Goal: Navigation & Orientation: Find specific page/section

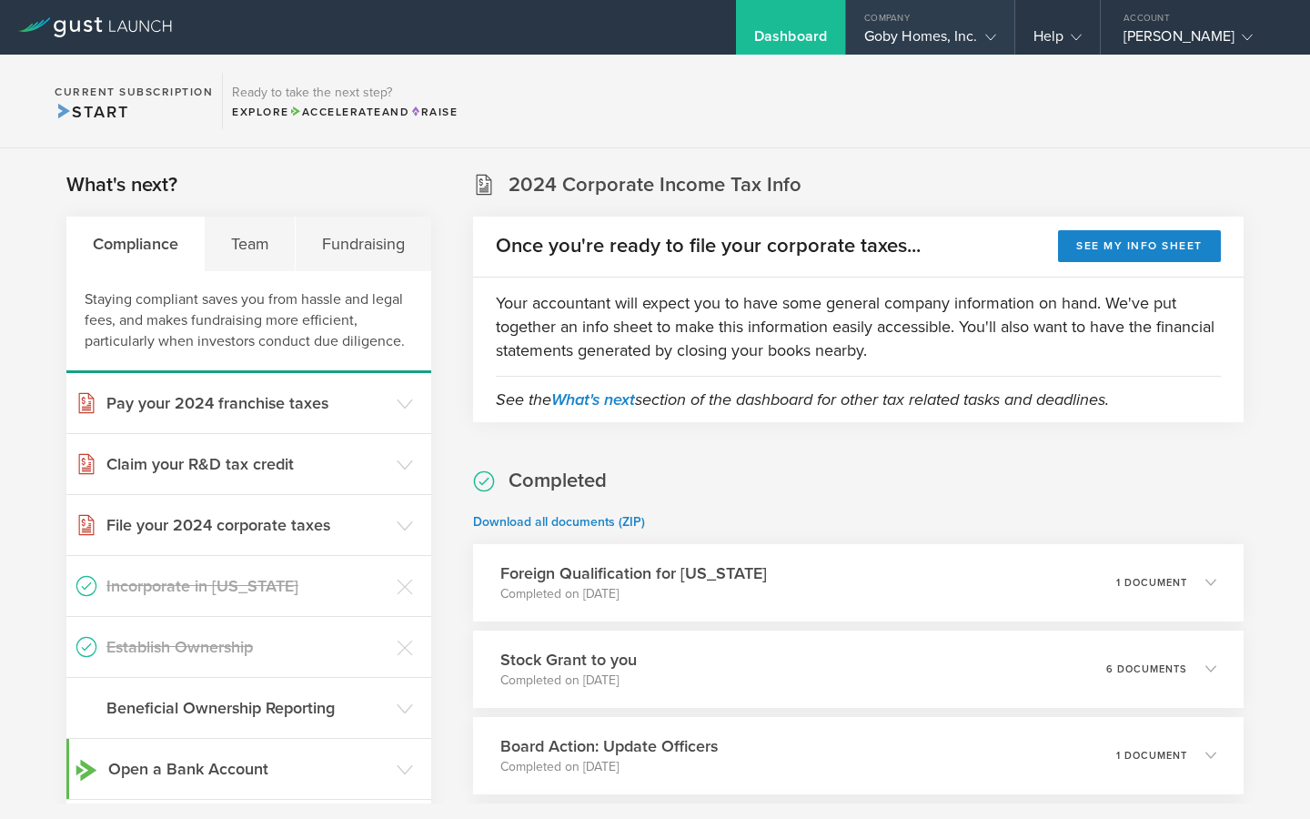
click at [973, 45] on div "Goby Homes, Inc." at bounding box center [930, 40] width 132 height 27
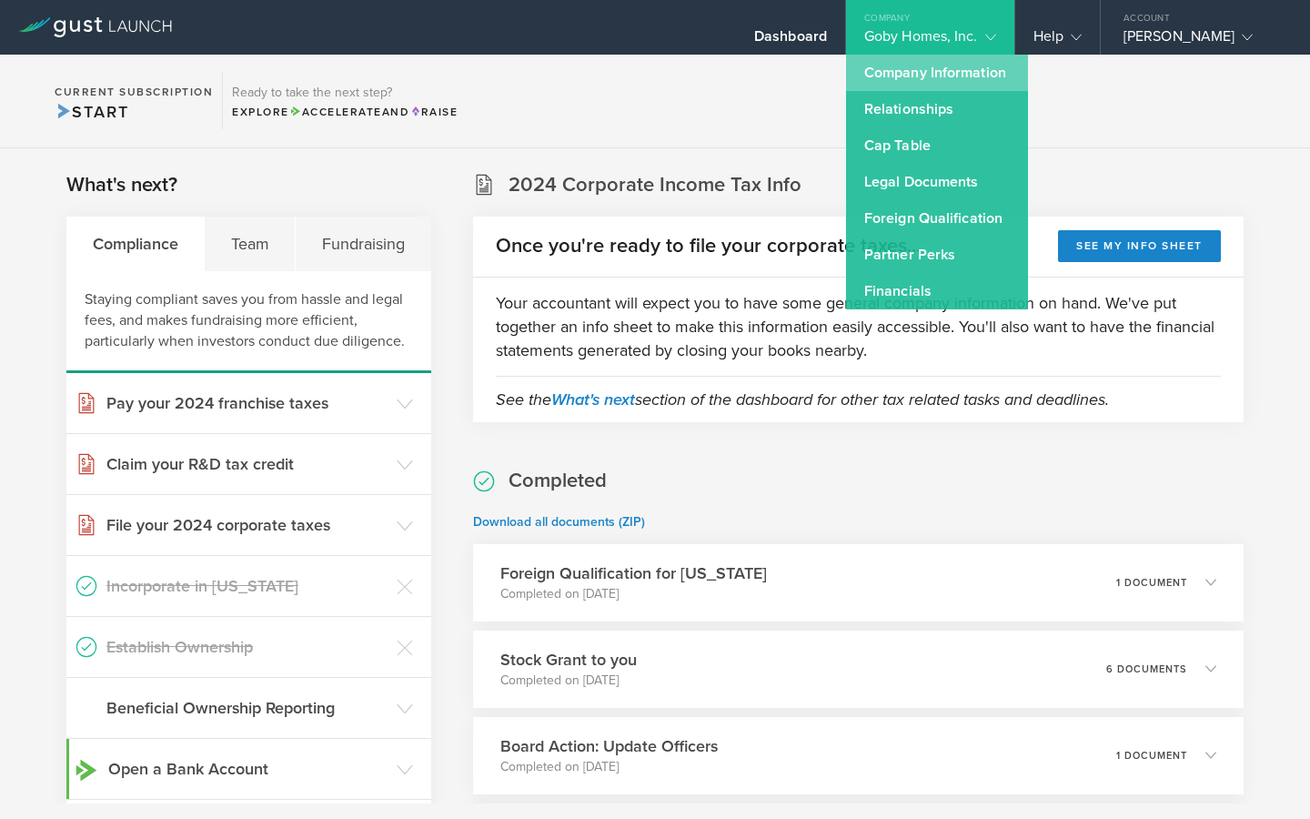
click at [974, 74] on link "Company Information" at bounding box center [937, 73] width 182 height 36
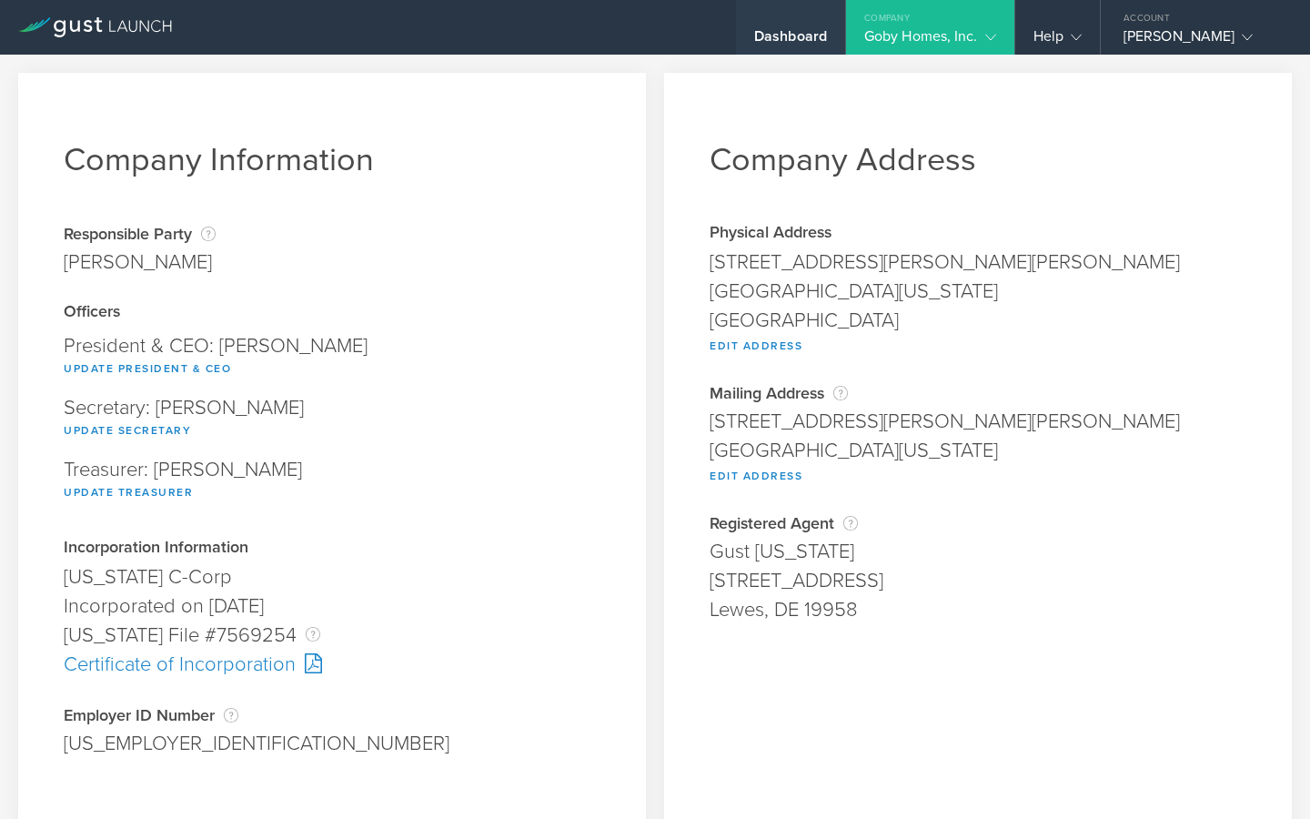
click at [803, 45] on div "Dashboard" at bounding box center [790, 40] width 73 height 27
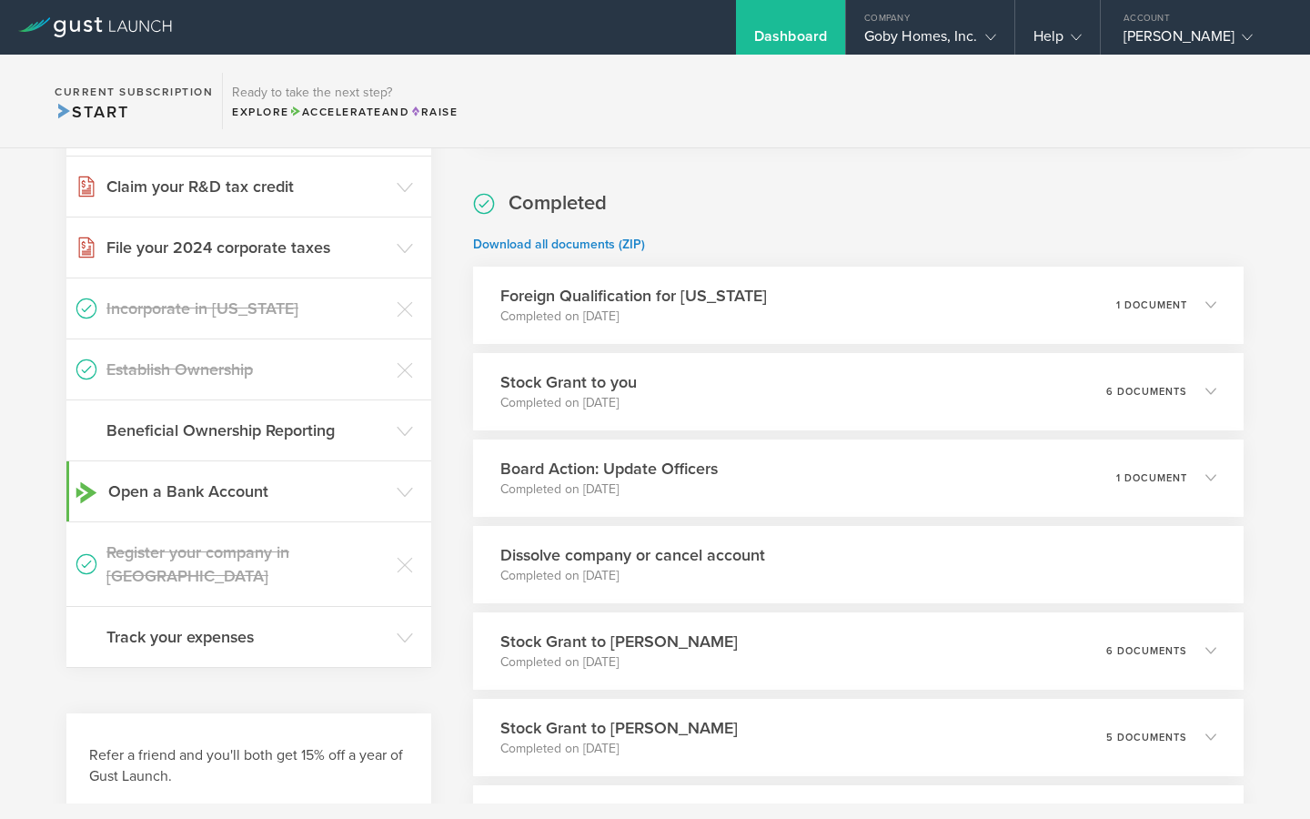
scroll to position [203, 0]
